Goal: Task Accomplishment & Management: Manage account settings

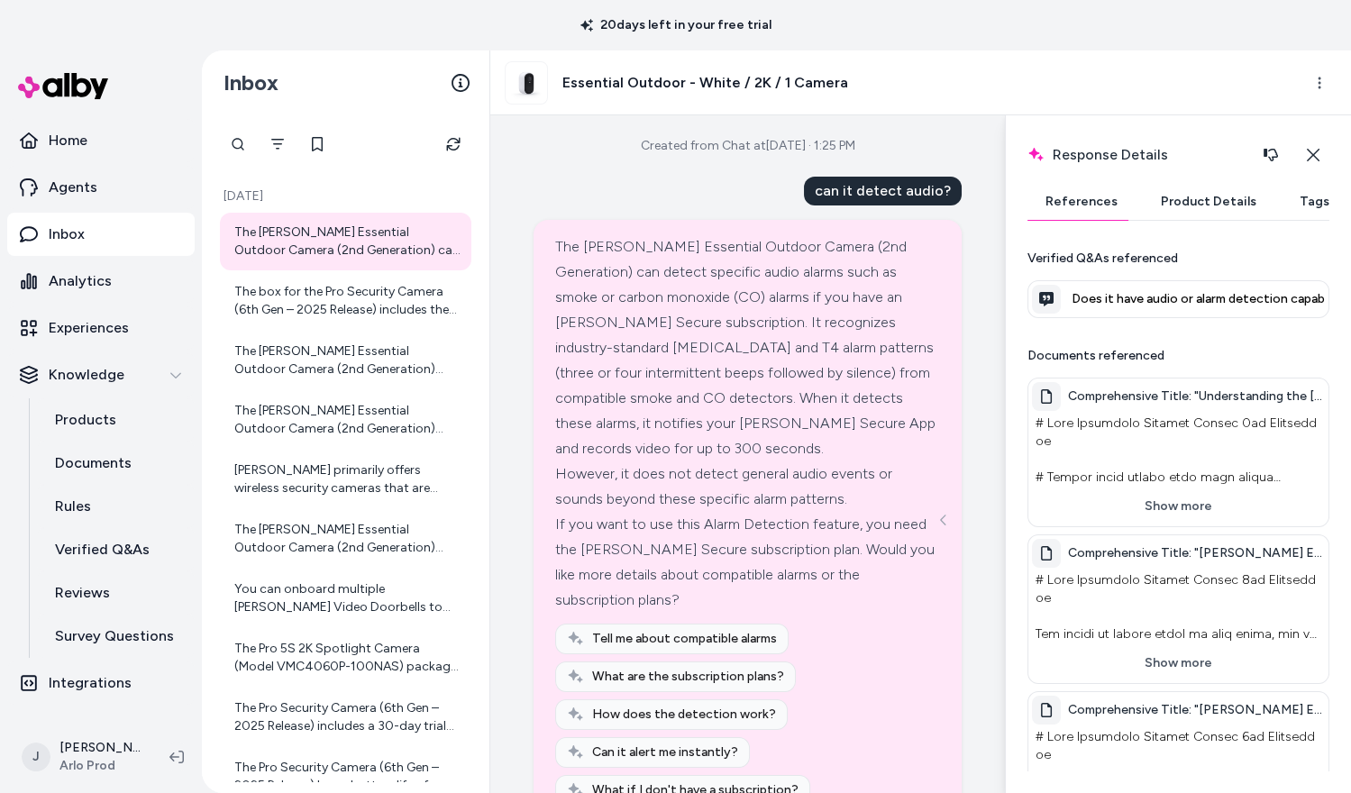
scroll to position [451, 0]
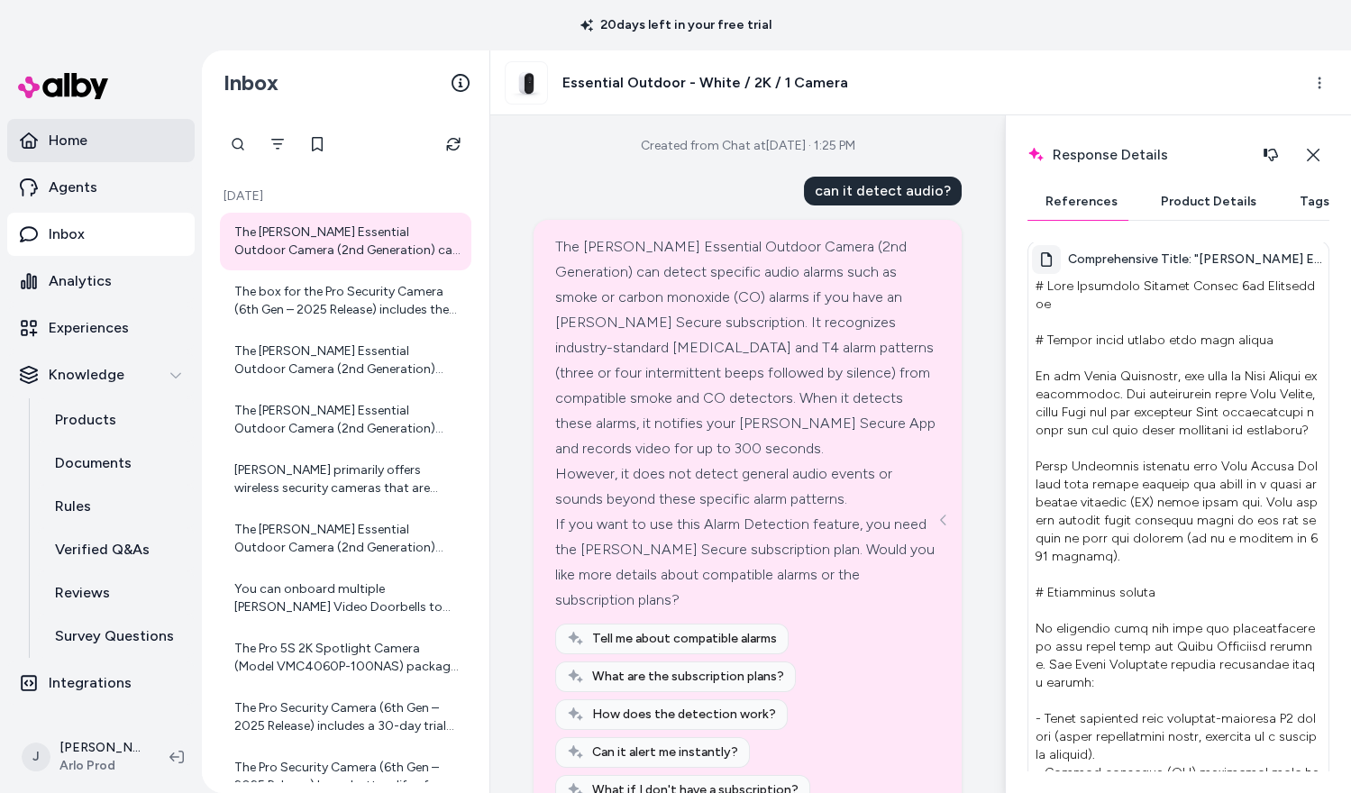
click at [77, 140] on p "Home" at bounding box center [68, 141] width 39 height 22
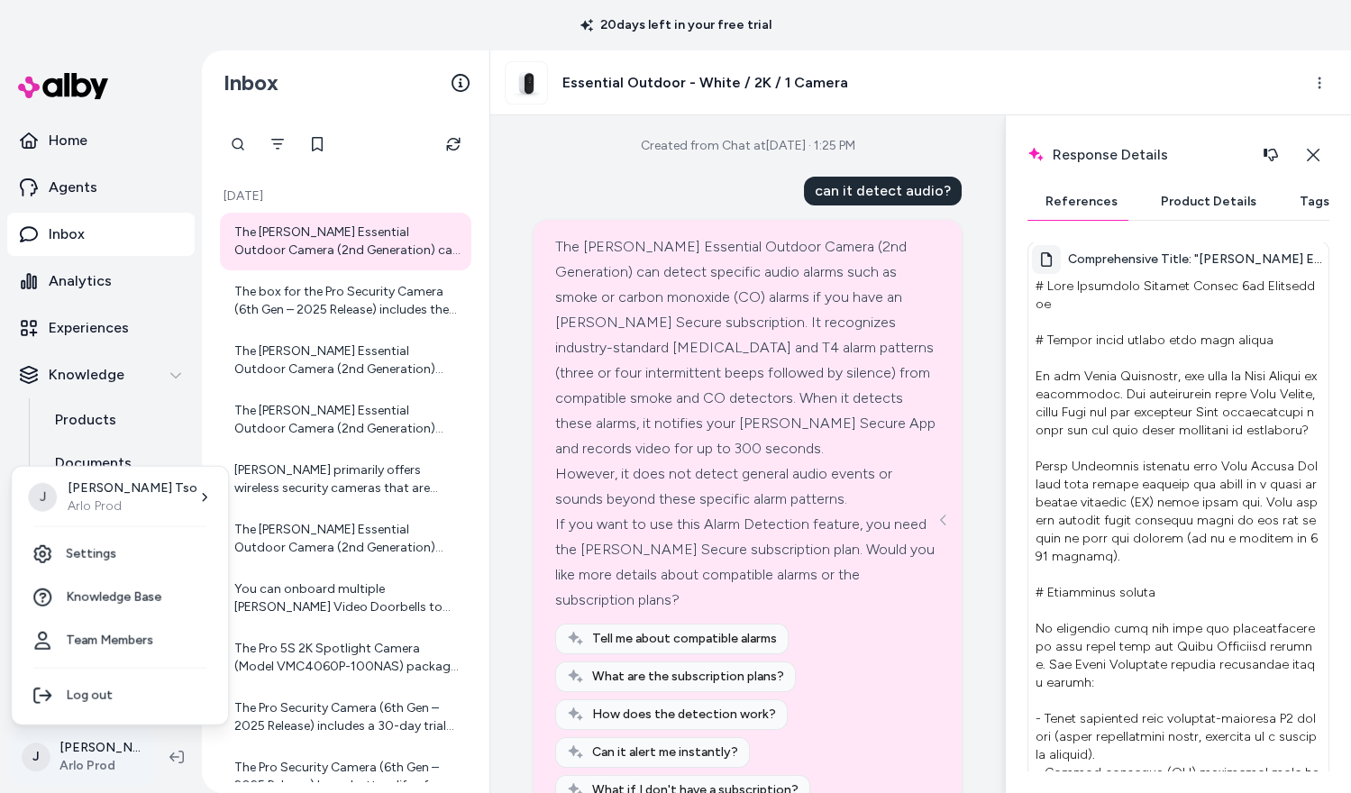
click at [82, 743] on html "20 days left in your free trial Home Agents Inbox Analytics Experiences Knowled…" at bounding box center [675, 396] width 1351 height 793
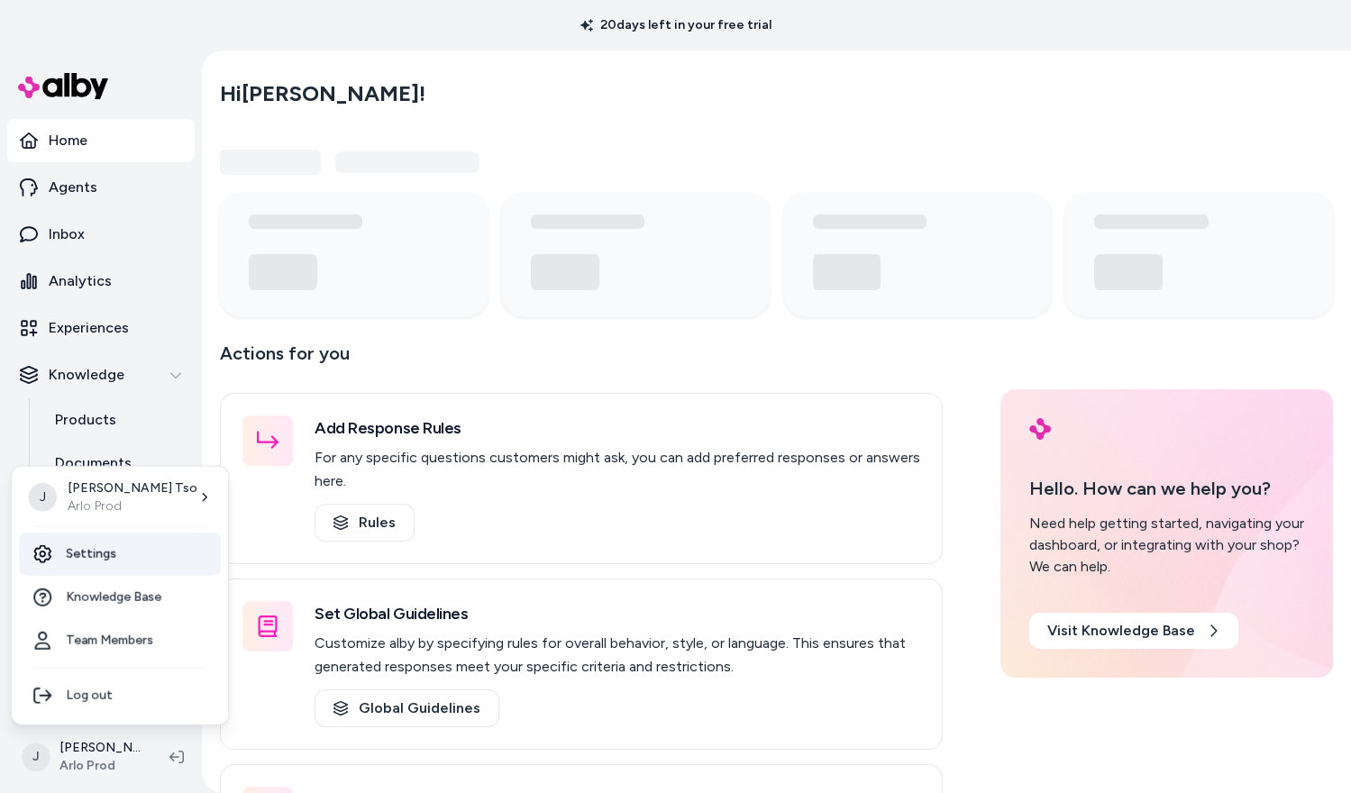
click at [107, 549] on link "Settings" at bounding box center [120, 554] width 202 height 43
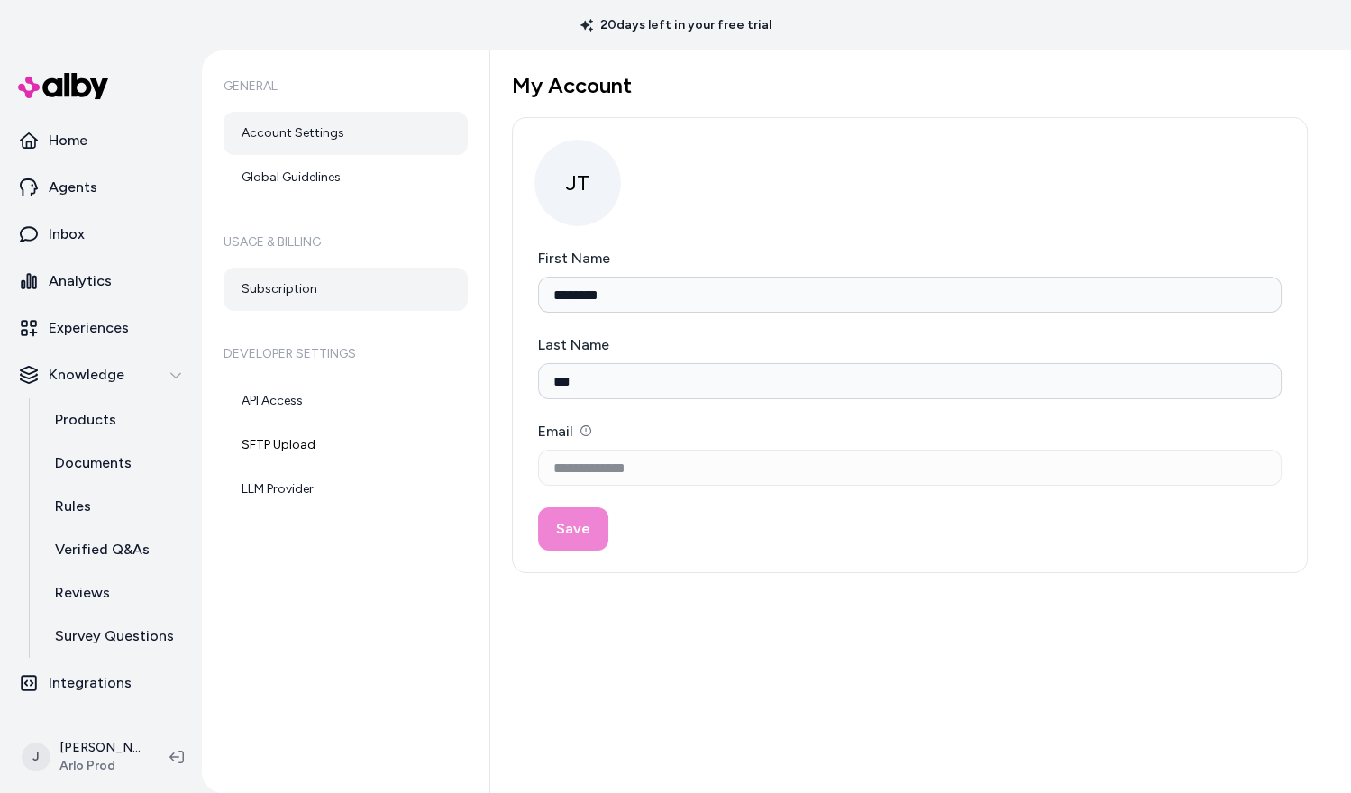
click at [275, 270] on link "Subscription" at bounding box center [345, 289] width 244 height 43
